Goal: Transaction & Acquisition: Purchase product/service

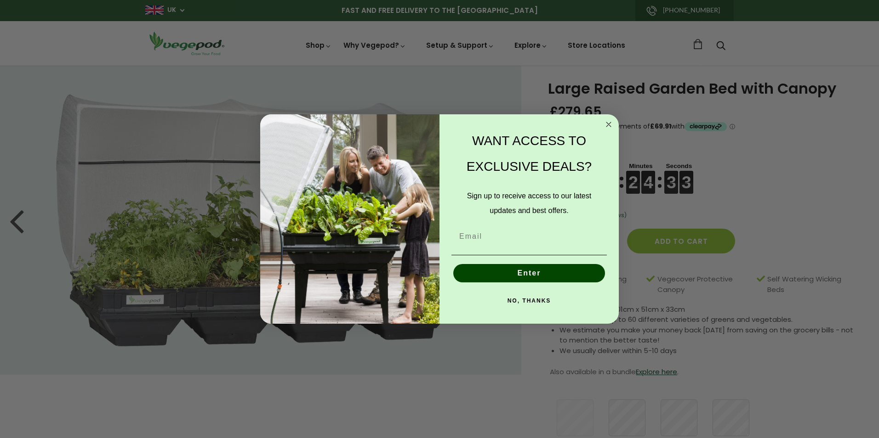
click at [608, 123] on circle "Close dialog" at bounding box center [608, 124] width 11 height 11
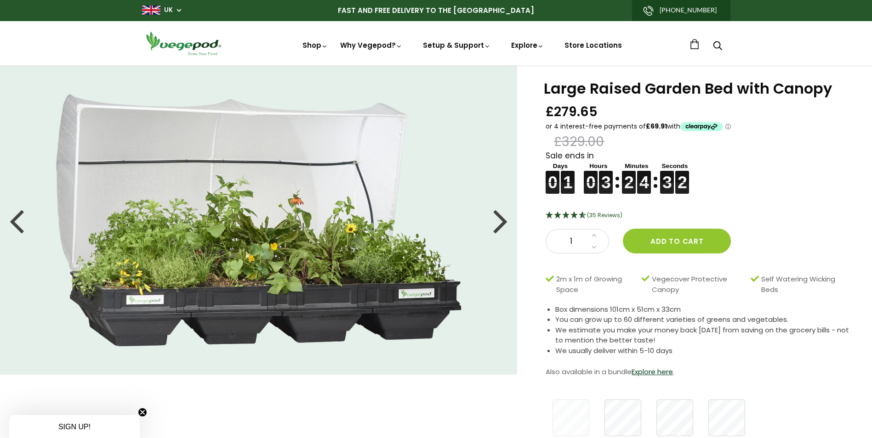
click at [0, 0] on slot "ⓘ" at bounding box center [0, 0] width 0 height 0
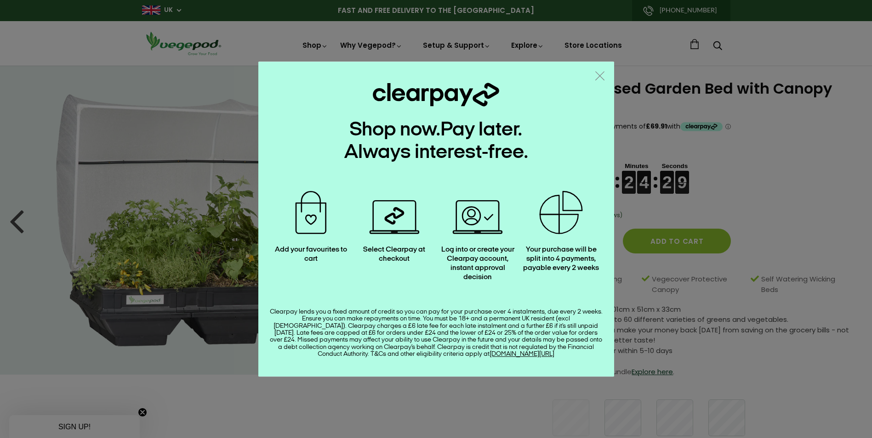
click at [611, 79] on div "Shop now. Pay later. Always interest-free. Add your favourites to cart Select C…" at bounding box center [436, 219] width 356 height 315
click at [604, 76] on icon ".a { fill: none; stroke: #808284; stroke-linecap: round; stroke-linejoin: round…" at bounding box center [599, 75] width 9 height 9
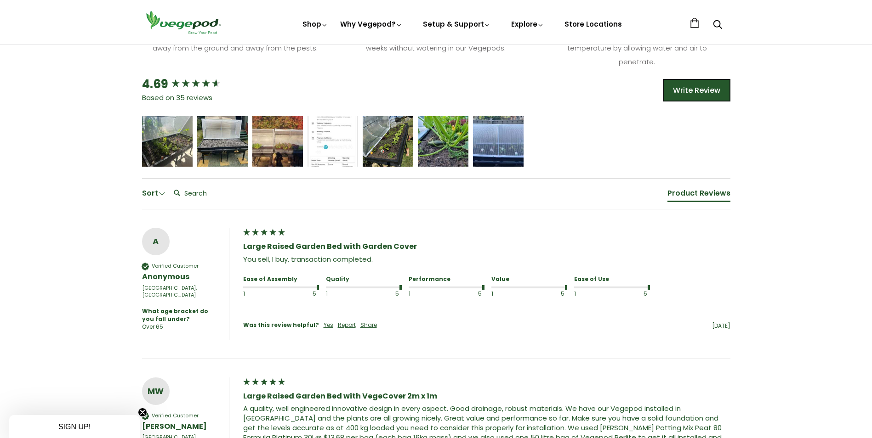
scroll to position [597, 0]
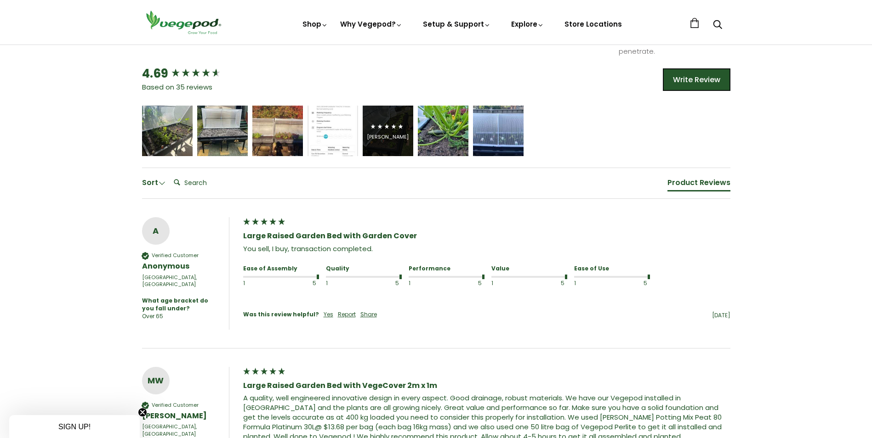
click at [373, 135] on div "[PERSON_NAME]" at bounding box center [388, 137] width 42 height 7
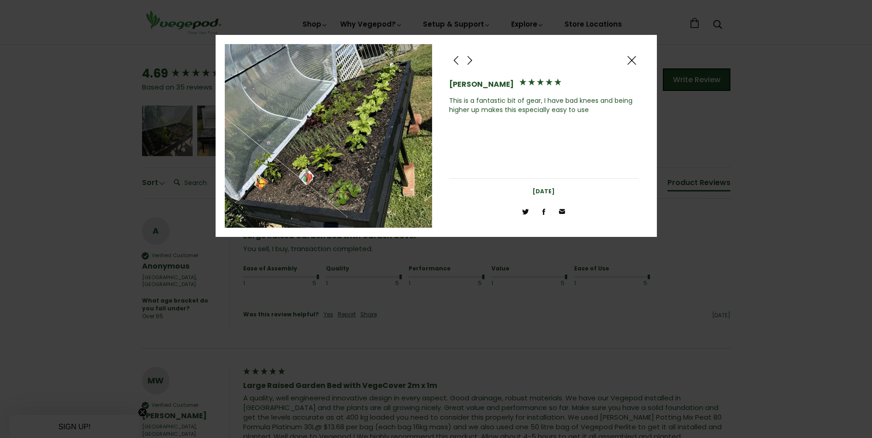
click at [471, 59] on span at bounding box center [469, 60] width 11 height 11
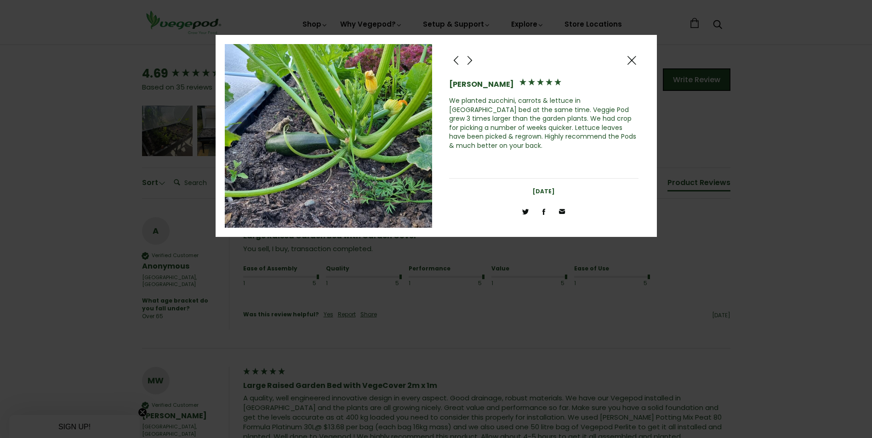
click at [471, 59] on span at bounding box center [469, 60] width 11 height 11
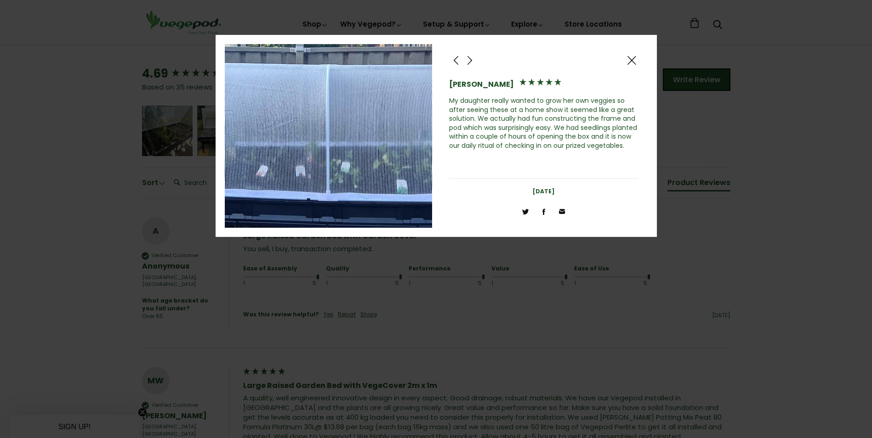
click at [627, 60] on span at bounding box center [631, 60] width 11 height 11
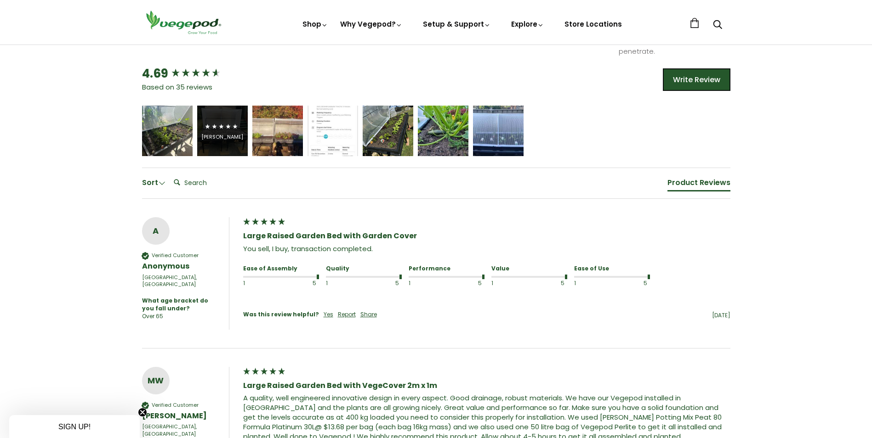
click at [232, 127] on icon "5 star rating" at bounding box center [235, 127] width 6 height 6
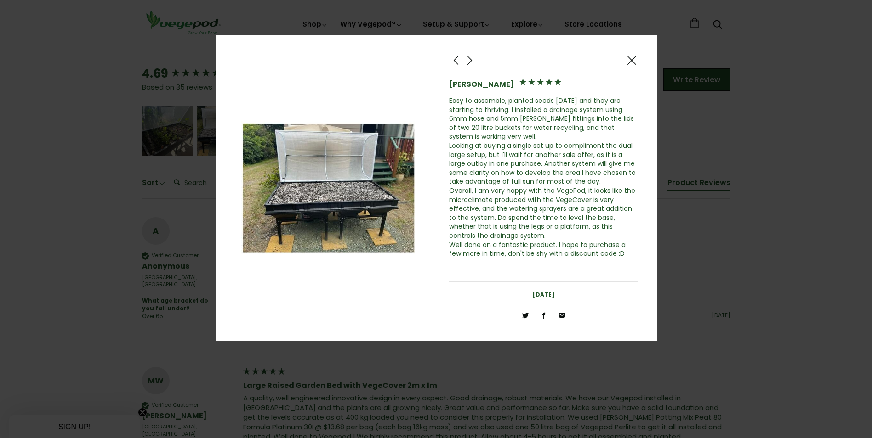
click at [471, 61] on span at bounding box center [469, 60] width 11 height 11
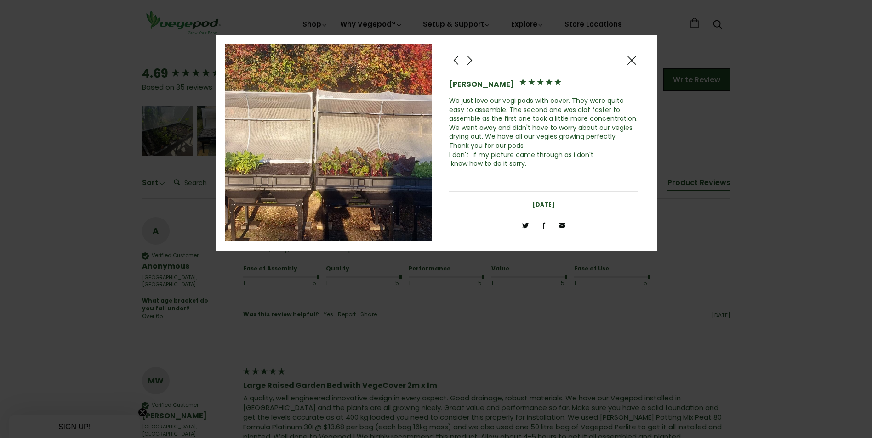
click at [471, 61] on span at bounding box center [469, 60] width 11 height 11
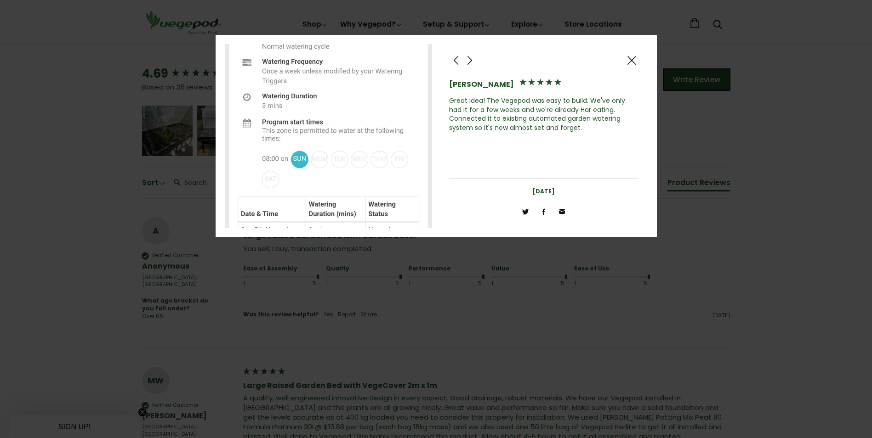
click at [633, 62] on span at bounding box center [631, 60] width 11 height 11
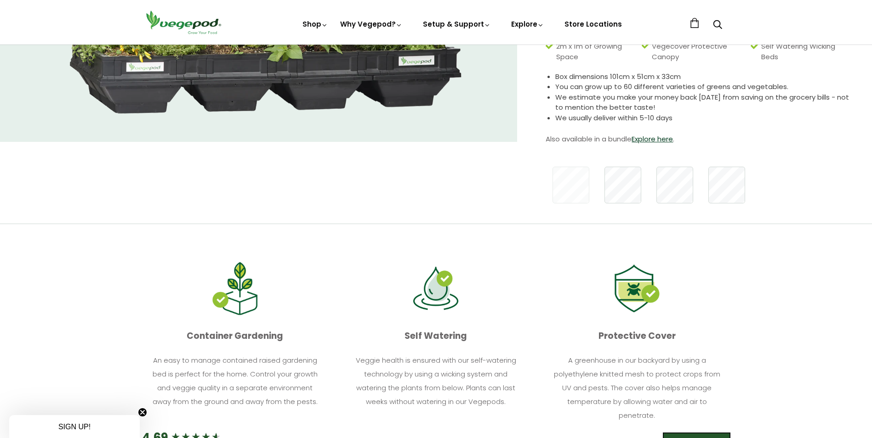
scroll to position [230, 0]
